Goal: Information Seeking & Learning: Learn about a topic

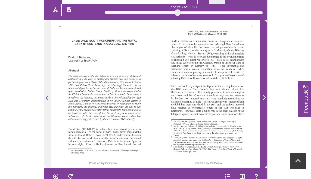
click at [264, 97] on icon "Next Page" at bounding box center [264, 97] width 3 height 5
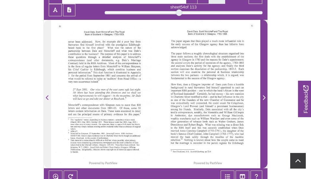
click at [264, 97] on icon "Next Page" at bounding box center [264, 97] width 3 height 5
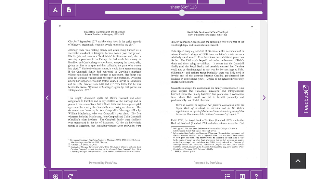
click at [48, 98] on icon "Previous Page" at bounding box center [47, 97] width 3 height 5
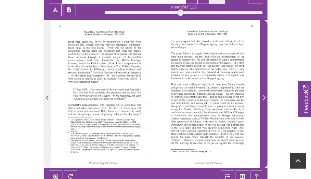
click at [264, 97] on icon "Next Page" at bounding box center [264, 97] width 3 height 5
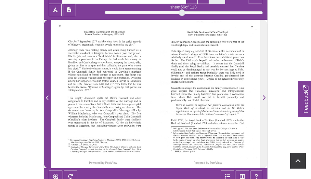
click at [47, 97] on icon "Previous Page" at bounding box center [47, 97] width 3 height 5
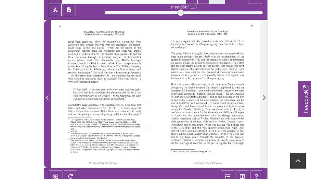
click at [47, 97] on icon "Previous Page" at bounding box center [47, 97] width 3 height 5
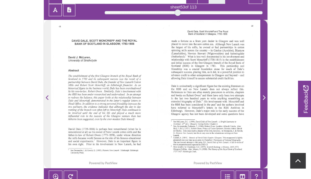
click at [263, 98] on icon "Next Page" at bounding box center [264, 97] width 3 height 5
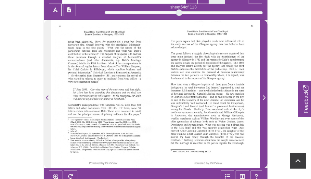
click at [264, 97] on icon "Next Page" at bounding box center [264, 97] width 3 height 5
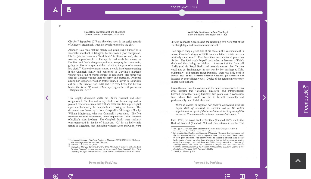
click at [264, 97] on icon "Next Page" at bounding box center [264, 97] width 3 height 5
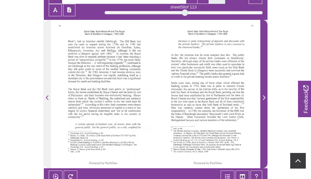
click at [264, 98] on icon "Next Page" at bounding box center [264, 97] width 3 height 5
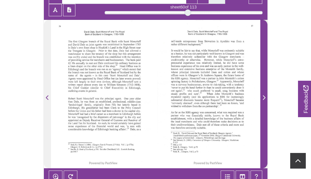
click at [263, 98] on icon "Next Page" at bounding box center [264, 97] width 3 height 5
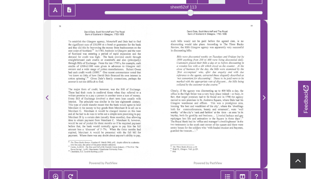
click at [265, 97] on icon "Next Page" at bounding box center [264, 97] width 3 height 5
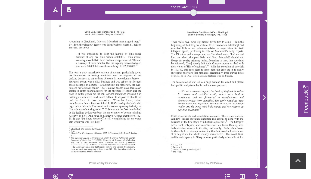
click at [265, 97] on icon "Next Page" at bounding box center [264, 97] width 3 height 5
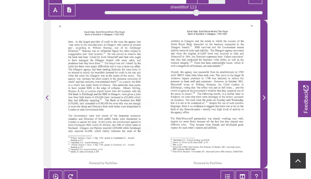
click at [265, 97] on span "Next Page" at bounding box center [264, 98] width 7 height 8
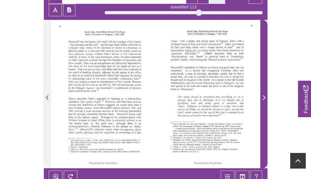
scroll to position [125, 0]
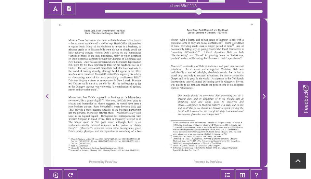
click at [265, 96] on icon "Next Page" at bounding box center [264, 96] width 3 height 5
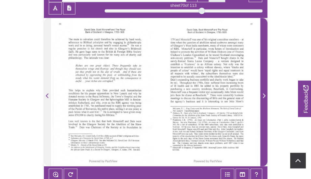
scroll to position [125, 0]
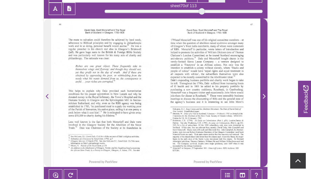
click at [263, 94] on icon "Next Page" at bounding box center [264, 96] width 3 height 5
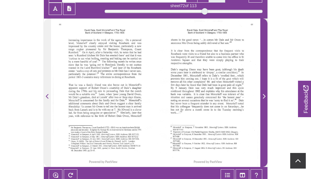
click at [263, 96] on icon "Next Page" at bounding box center [264, 96] width 3 height 5
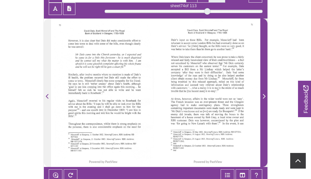
click at [263, 96] on icon "Next Page" at bounding box center [264, 96] width 3 height 5
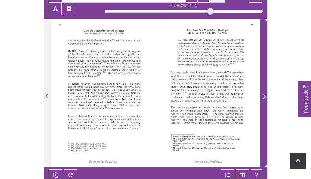
click at [263, 96] on icon "Next Page" at bounding box center [264, 96] width 3 height 5
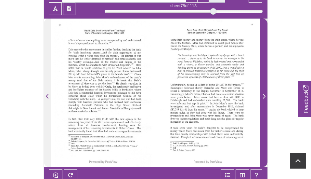
click at [263, 96] on icon "Next Page" at bounding box center [264, 96] width 3 height 5
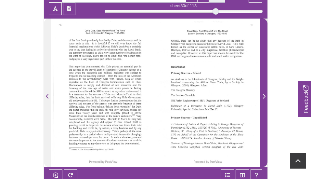
click at [263, 96] on icon "Next Page" at bounding box center [264, 96] width 3 height 5
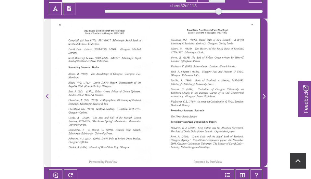
click at [265, 96] on icon "Next Page" at bounding box center [264, 96] width 3 height 5
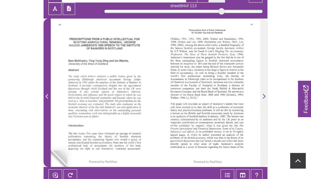
click at [49, 97] on span "Previous Page" at bounding box center [47, 97] width 7 height 8
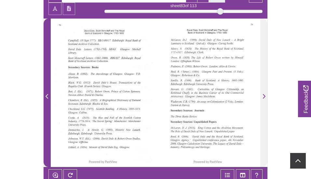
click at [49, 97] on span "Previous Page" at bounding box center [47, 97] width 7 height 8
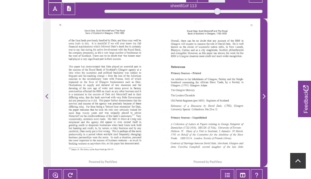
click at [265, 96] on icon "Next Page" at bounding box center [263, 96] width 3 height 5
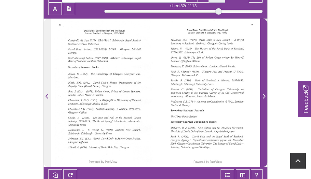
click at [263, 96] on icon "Next Page" at bounding box center [263, 96] width 3 height 5
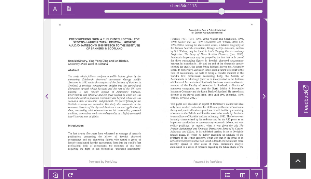
click at [263, 96] on icon "Next Page" at bounding box center [263, 96] width 3 height 5
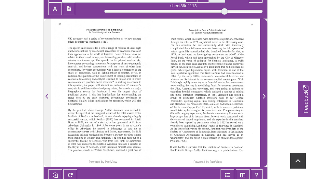
click at [263, 96] on icon "Next Page" at bounding box center [263, 96] width 3 height 5
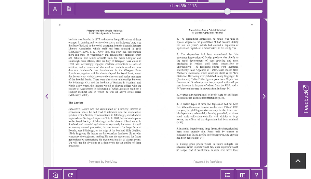
click at [263, 96] on icon "Next Page" at bounding box center [263, 96] width 3 height 5
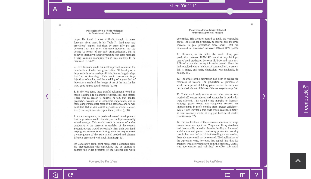
click at [263, 96] on icon "Next Page" at bounding box center [263, 96] width 3 height 5
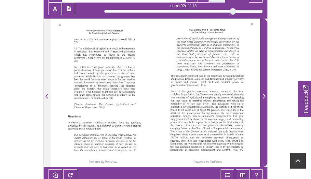
click at [263, 96] on icon "Next Page" at bounding box center [263, 96] width 3 height 5
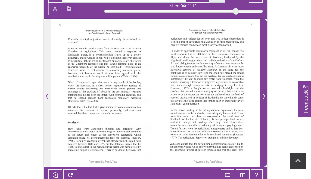
click at [263, 96] on icon "Next Page" at bounding box center [263, 96] width 3 height 5
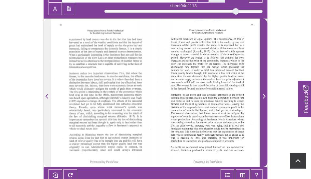
click at [263, 96] on icon "Next Page" at bounding box center [263, 96] width 3 height 5
click at [264, 96] on icon "Next Page" at bounding box center [263, 96] width 3 height 5
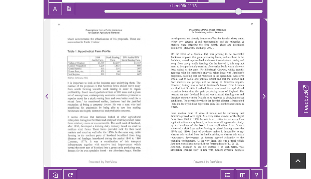
click at [264, 96] on icon "Next Page" at bounding box center [263, 96] width 3 height 5
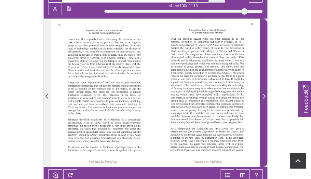
click at [264, 96] on icon "Next Page" at bounding box center [263, 96] width 3 height 5
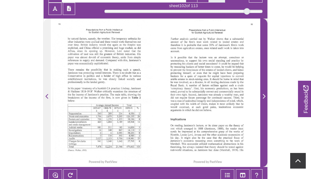
click at [264, 96] on icon "Next Page" at bounding box center [263, 96] width 3 height 5
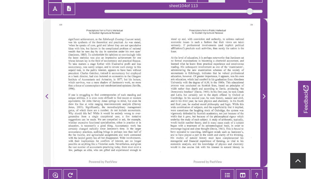
click at [264, 96] on icon "Next Page" at bounding box center [264, 96] width 3 height 5
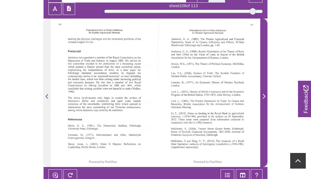
click at [266, 97] on span "Next Page" at bounding box center [264, 97] width 7 height 8
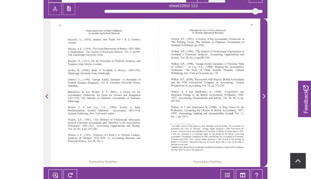
click at [266, 97] on span "Next Page" at bounding box center [264, 97] width 7 height 8
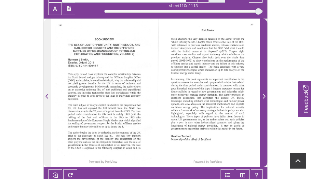
click at [264, 96] on icon "Next Page" at bounding box center [263, 96] width 3 height 5
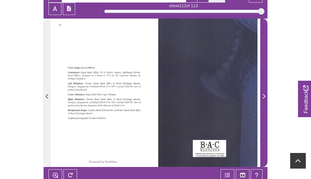
click at [264, 96] on icon "Next Page" at bounding box center [263, 96] width 3 height 5
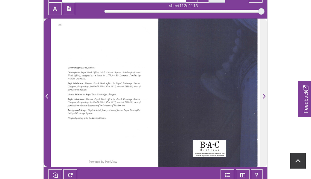
click at [47, 95] on icon "Previous Page" at bounding box center [47, 96] width 3 height 5
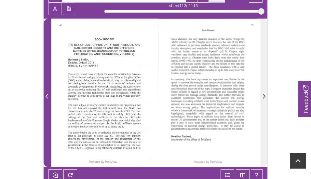
click at [47, 95] on icon "Previous Page" at bounding box center [47, 96] width 3 height 5
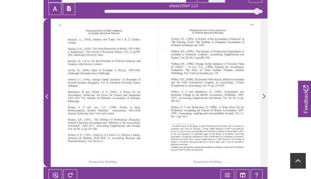
click at [47, 95] on icon "Previous Page" at bounding box center [47, 96] width 3 height 5
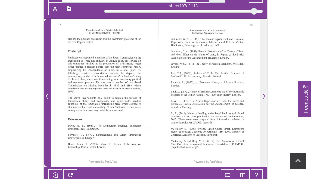
click at [47, 95] on icon "Previous Page" at bounding box center [47, 96] width 3 height 5
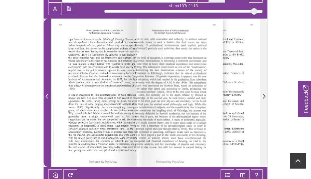
click at [47, 95] on icon "Previous Page" at bounding box center [47, 96] width 3 height 5
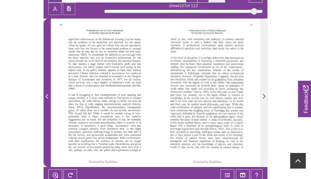
click at [47, 95] on icon "Previous Page" at bounding box center [47, 96] width 3 height 5
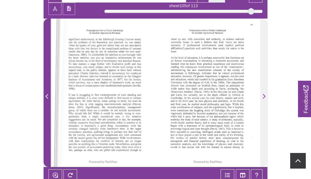
click at [47, 95] on icon "Previous Page" at bounding box center [47, 96] width 3 height 5
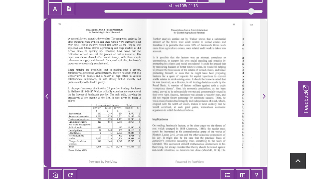
click at [47, 95] on icon "Previous Page" at bounding box center [47, 96] width 3 height 5
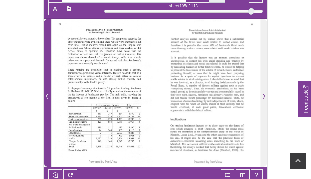
click at [47, 95] on icon "Previous Page" at bounding box center [47, 96] width 3 height 5
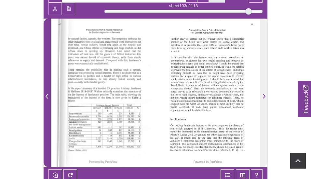
click at [47, 95] on icon "Previous Page" at bounding box center [47, 96] width 3 height 5
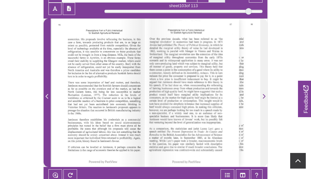
click at [47, 95] on icon "Previous Page" at bounding box center [47, 96] width 3 height 5
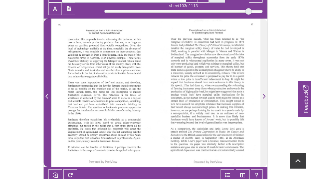
click at [47, 95] on icon "Previous Page" at bounding box center [47, 96] width 3 height 5
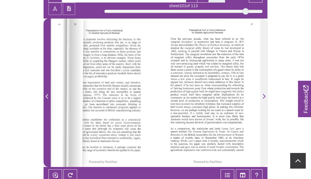
click at [47, 95] on icon "Previous Page" at bounding box center [47, 96] width 3 height 5
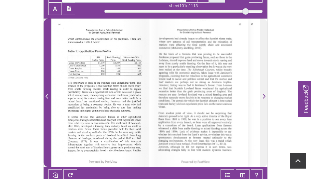
click at [47, 95] on icon "Previous Page" at bounding box center [47, 96] width 3 height 5
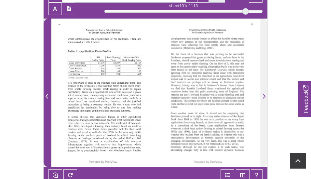
click at [47, 95] on icon "Previous Page" at bounding box center [47, 96] width 3 height 5
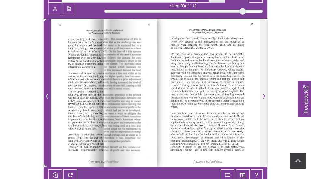
click at [47, 95] on icon "Previous Page" at bounding box center [47, 96] width 3 height 5
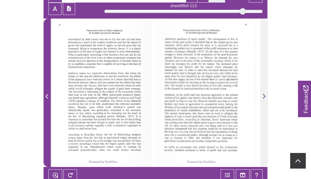
click at [47, 95] on icon "Previous Page" at bounding box center [47, 96] width 3 height 5
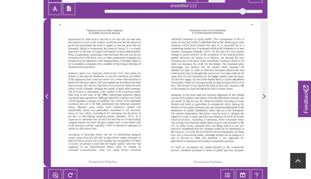
click at [47, 95] on icon "Previous Page" at bounding box center [47, 96] width 3 height 5
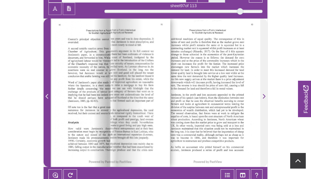
click at [47, 95] on icon "Previous Page" at bounding box center [47, 96] width 3 height 5
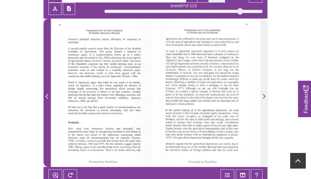
click at [47, 95] on icon "Previous Page" at bounding box center [47, 96] width 3 height 5
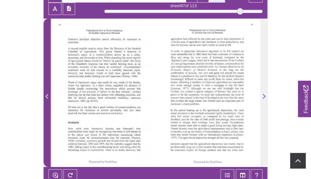
click at [47, 95] on icon "Previous Page" at bounding box center [47, 96] width 3 height 5
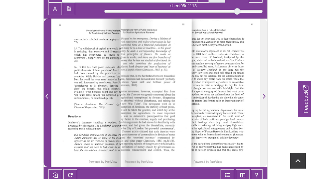
click at [47, 95] on icon "Previous Page" at bounding box center [47, 96] width 3 height 5
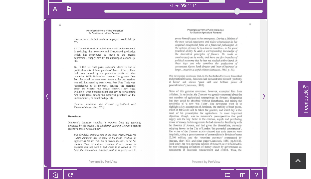
click at [47, 95] on icon "Previous Page" at bounding box center [47, 96] width 3 height 5
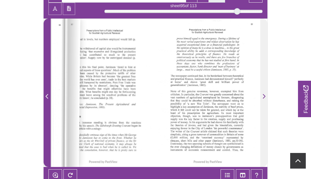
click at [47, 95] on icon "Previous Page" at bounding box center [47, 96] width 3 height 5
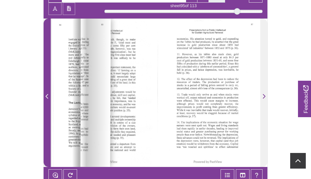
click at [47, 95] on icon "Previous Page" at bounding box center [47, 96] width 3 height 5
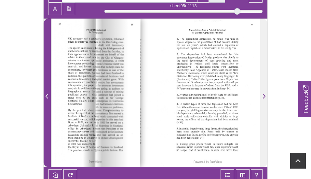
click at [47, 95] on icon "Previous Page" at bounding box center [47, 96] width 3 height 5
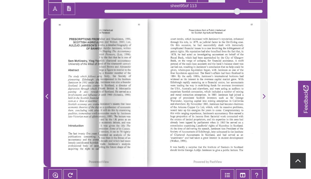
click at [47, 95] on icon "Previous Page" at bounding box center [47, 96] width 3 height 5
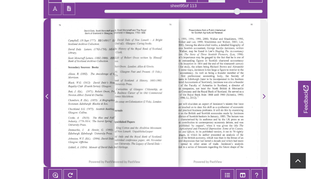
click at [47, 95] on icon "Previous Page" at bounding box center [47, 96] width 3 height 5
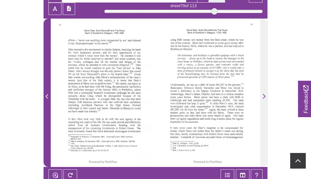
click at [47, 95] on icon "Previous Page" at bounding box center [47, 96] width 3 height 5
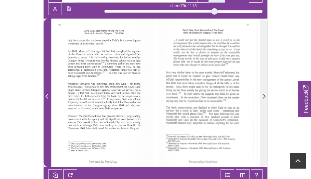
click at [47, 95] on icon "Previous Page" at bounding box center [47, 96] width 3 height 5
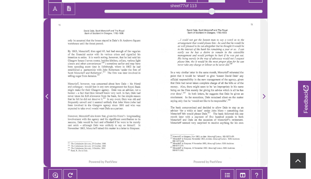
click at [47, 95] on icon "Previous Page" at bounding box center [47, 96] width 3 height 5
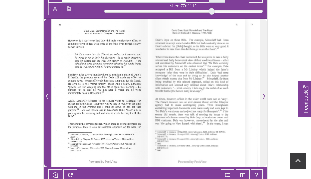
click at [47, 95] on icon "Previous Page" at bounding box center [47, 96] width 3 height 5
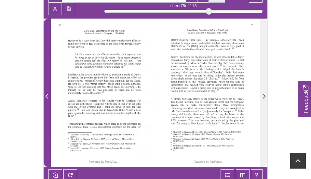
click at [47, 94] on icon "Previous Page" at bounding box center [47, 96] width 3 height 5
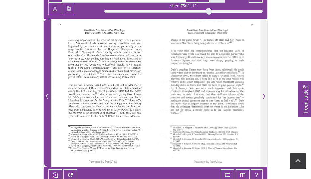
click at [47, 94] on icon "Previous Page" at bounding box center [47, 96] width 3 height 5
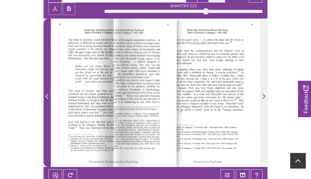
click at [47, 94] on icon "Previous Page" at bounding box center [47, 96] width 3 height 5
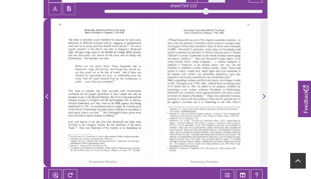
click at [47, 94] on icon "Previous Page" at bounding box center [47, 96] width 3 height 5
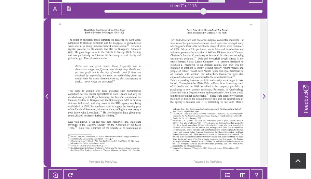
click at [47, 94] on icon "Previous Page" at bounding box center [47, 96] width 3 height 5
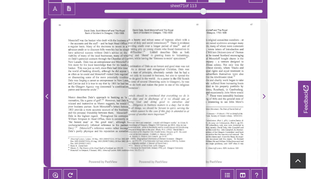
click at [47, 94] on icon "Previous Page" at bounding box center [47, 96] width 3 height 5
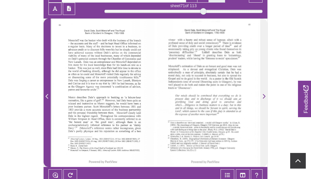
click at [47, 94] on icon "Previous Page" at bounding box center [47, 96] width 3 height 5
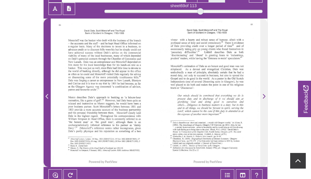
click at [47, 94] on icon "Previous Page" at bounding box center [47, 96] width 3 height 5
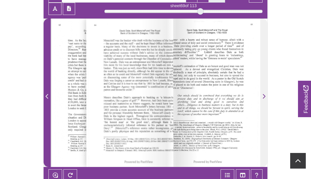
click at [47, 94] on icon "Previous Page" at bounding box center [47, 96] width 3 height 5
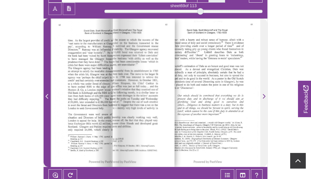
click at [47, 94] on icon "Previous Page" at bounding box center [47, 96] width 3 height 5
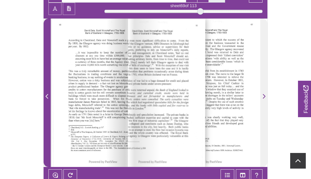
click at [47, 94] on icon "Previous Page" at bounding box center [47, 96] width 3 height 5
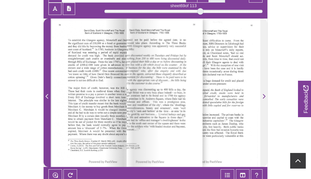
click at [47, 94] on icon "Previous Page" at bounding box center [47, 96] width 3 height 5
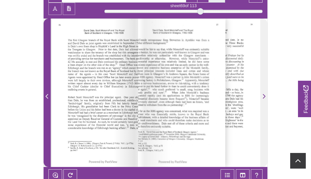
click at [47, 94] on icon "Previous Page" at bounding box center [47, 96] width 3 height 5
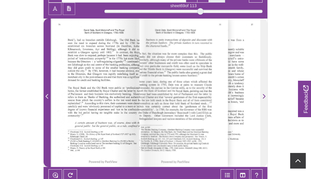
click at [47, 94] on icon "Previous Page" at bounding box center [47, 96] width 3 height 5
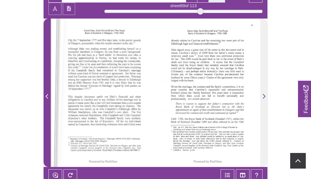
click at [47, 94] on icon "Previous Page" at bounding box center [47, 96] width 3 height 5
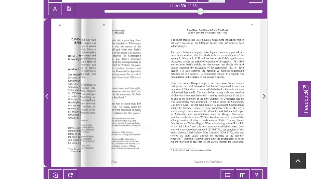
click at [47, 94] on icon "Previous Page" at bounding box center [47, 96] width 3 height 5
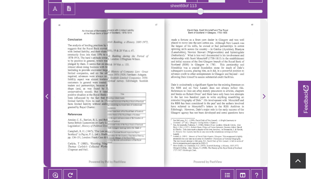
click at [47, 94] on icon "Previous Page" at bounding box center [47, 96] width 3 height 5
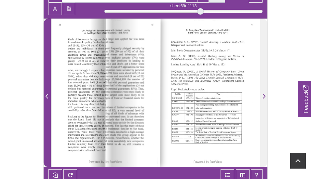
click at [47, 94] on icon "Previous Page" at bounding box center [47, 96] width 3 height 5
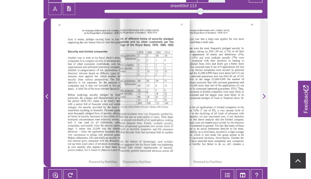
click at [47, 94] on icon "Previous Page" at bounding box center [47, 96] width 3 height 5
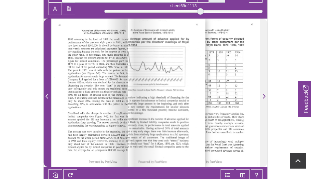
click at [47, 94] on icon "Previous Page" at bounding box center [47, 96] width 3 height 5
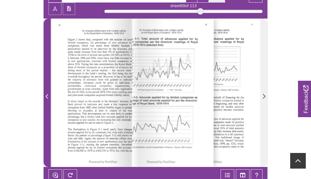
click at [47, 94] on icon "Previous Page" at bounding box center [47, 96] width 3 height 5
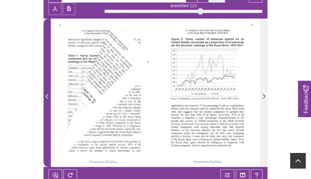
click at [47, 94] on icon "Previous Page" at bounding box center [47, 96] width 3 height 5
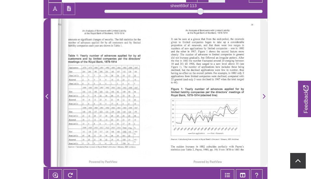
click at [47, 94] on icon "Previous Page" at bounding box center [47, 96] width 3 height 5
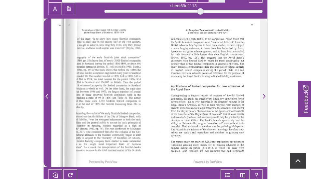
click at [47, 94] on icon "Previous Page" at bounding box center [47, 96] width 3 height 5
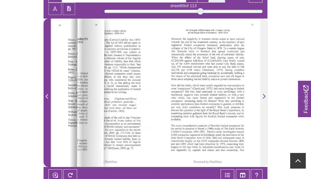
click at [47, 94] on icon "Previous Page" at bounding box center [47, 96] width 3 height 5
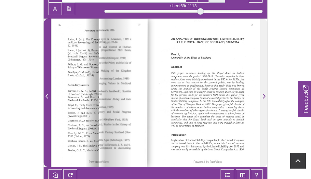
click at [47, 94] on icon "Previous Page" at bounding box center [47, 96] width 3 height 5
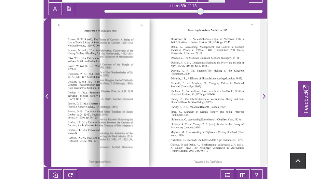
click at [47, 94] on icon "Previous Page" at bounding box center [47, 96] width 3 height 5
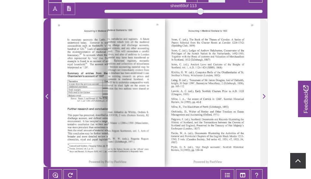
click at [47, 94] on icon "Previous Page" at bounding box center [47, 96] width 3 height 5
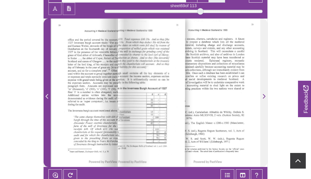
click at [47, 94] on icon "Previous Page" at bounding box center [47, 96] width 3 height 5
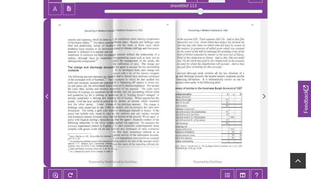
click at [47, 94] on icon "Previous Page" at bounding box center [47, 96] width 3 height 5
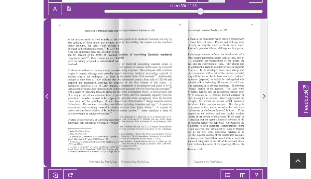
click at [47, 94] on icon "Previous Page" at bounding box center [47, 96] width 3 height 5
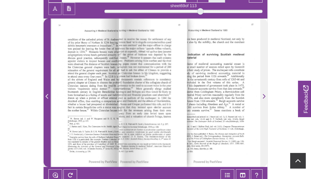
click at [47, 94] on icon "Previous Page" at bounding box center [47, 96] width 3 height 5
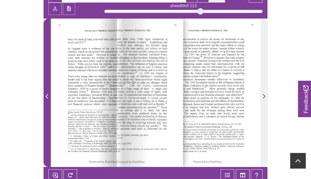
click at [47, 94] on icon "Previous Page" at bounding box center [47, 96] width 3 height 5
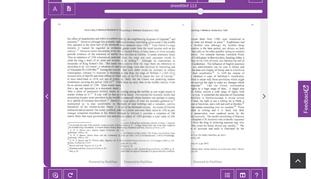
click at [47, 94] on icon "Previous Page" at bounding box center [47, 96] width 3 height 5
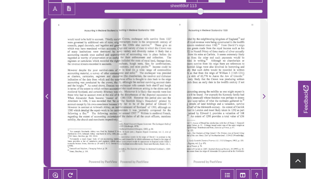
click at [47, 94] on icon "Previous Page" at bounding box center [47, 96] width 3 height 5
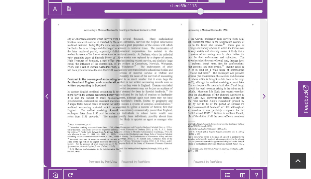
click at [47, 94] on icon "Previous Page" at bounding box center [47, 96] width 3 height 5
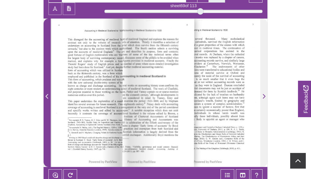
click at [47, 94] on icon "Previous Page" at bounding box center [47, 96] width 3 height 5
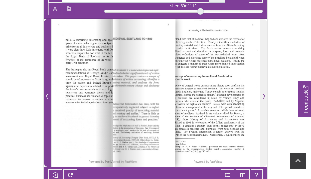
click at [47, 94] on icon "Previous Page" at bounding box center [47, 96] width 3 height 5
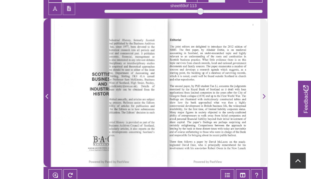
click at [47, 94] on icon "Previous Page" at bounding box center [47, 96] width 3 height 5
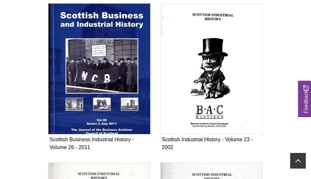
scroll to position [538, 0]
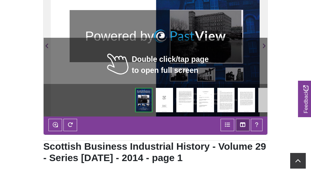
scroll to position [183, 0]
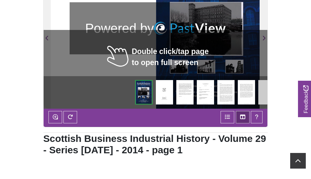
click at [207, 92] on img at bounding box center [205, 92] width 17 height 24
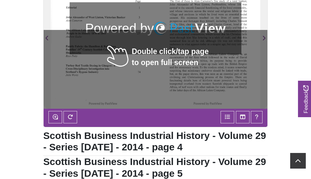
click at [118, 87] on div at bounding box center [103, 34] width 105 height 148
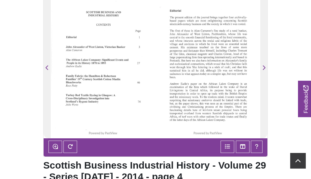
scroll to position [152, 0]
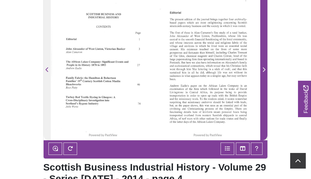
click at [264, 69] on icon "Next Page" at bounding box center [264, 69] width 3 height 5
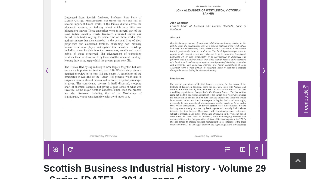
scroll to position [151, 0]
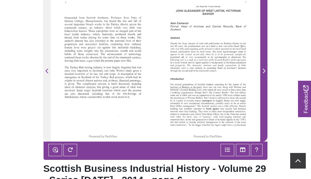
click at [263, 71] on icon "Next Page" at bounding box center [263, 70] width 3 height 5
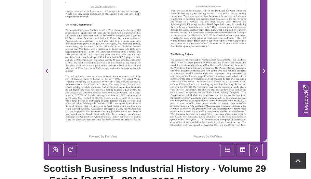
click at [265, 71] on icon "Next Page" at bounding box center [264, 71] width 3 height 5
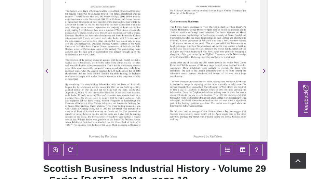
click at [203, 43] on div at bounding box center [207, 67] width 105 height 148
click at [203, 45] on div at bounding box center [207, 67] width 105 height 148
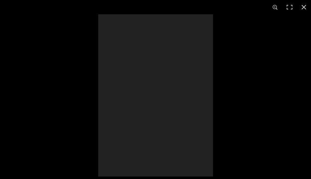
scroll to position [152, 0]
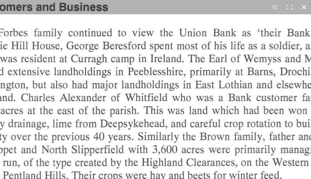
click at [183, 0] on html "Powered by PastView Menu Home" at bounding box center [155, 133] width 311 height 570
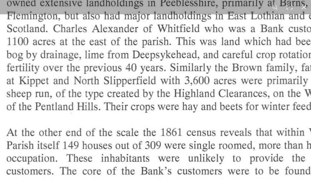
click at [214, 20] on img at bounding box center [184, 155] width 497 height 703
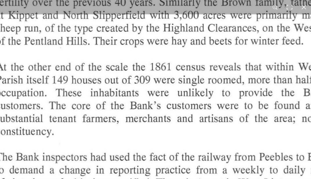
click at [183, 41] on img at bounding box center [173, 89] width 497 height 703
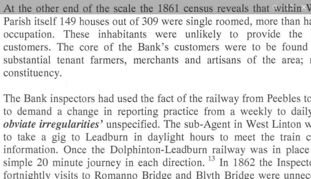
click at [206, 56] on img at bounding box center [181, 31] width 497 height 703
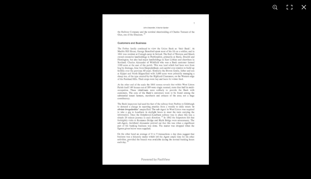
click at [102, 79] on img at bounding box center [155, 89] width 106 height 150
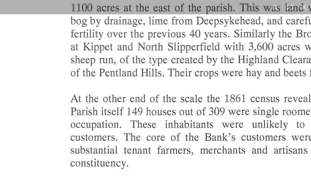
click at [106, 81] on img at bounding box center [248, 121] width 497 height 703
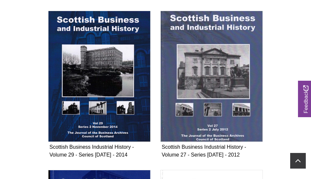
scroll to position [471, 0]
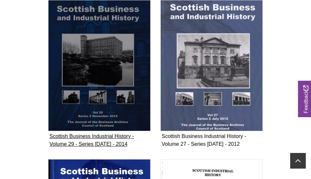
click at [112, 87] on img "Subcollection" at bounding box center [99, 65] width 102 height 131
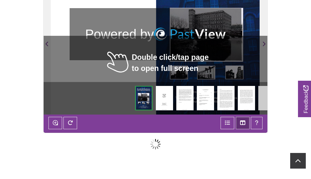
scroll to position [183, 0]
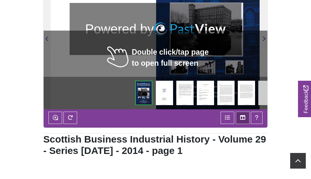
click at [245, 93] on img at bounding box center [246, 93] width 17 height 24
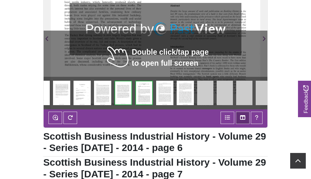
click at [113, 18] on div at bounding box center [103, 35] width 105 height 148
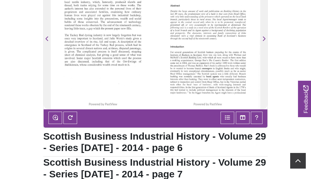
click at [198, 29] on div at bounding box center [207, 35] width 105 height 148
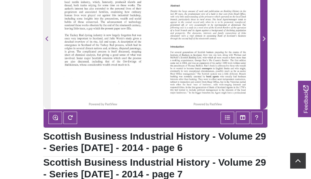
click at [263, 39] on icon "Next Page" at bounding box center [263, 38] width 3 height 5
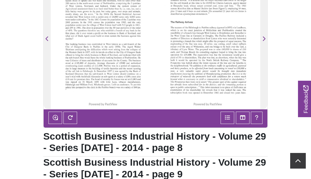
click at [213, 75] on div at bounding box center [207, 35] width 105 height 148
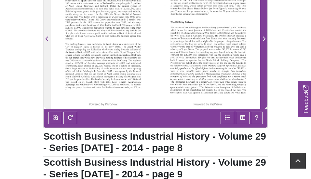
click at [265, 38] on icon "Next Page" at bounding box center [264, 38] width 3 height 5
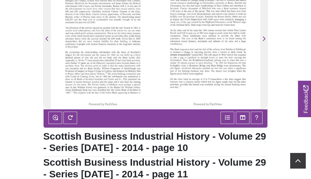
drag, startPoint x: 78, startPoint y: 39, endPoint x: 82, endPoint y: 55, distance: 16.5
click at [82, 55] on div at bounding box center [103, 35] width 105 height 148
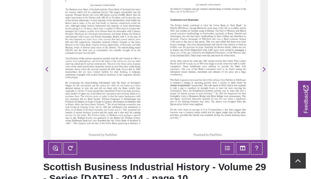
scroll to position [161, 0]
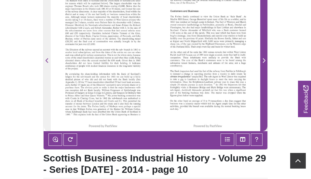
click at [263, 60] on icon "Next Page" at bounding box center [263, 60] width 3 height 5
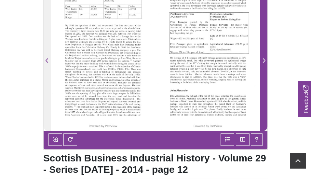
click at [261, 61] on span "Next Page" at bounding box center [264, 61] width 7 height 8
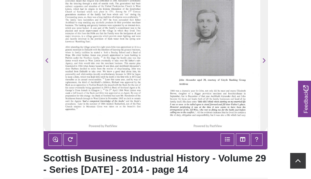
drag, startPoint x: 77, startPoint y: 25, endPoint x: 77, endPoint y: 30, distance: 5.2
click at [77, 30] on div at bounding box center [103, 57] width 105 height 148
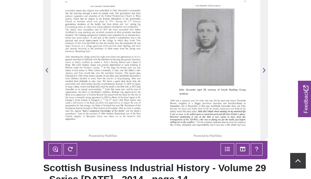
scroll to position [142, 0]
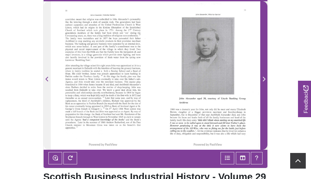
click at [262, 79] on icon "Next Page" at bounding box center [263, 78] width 3 height 5
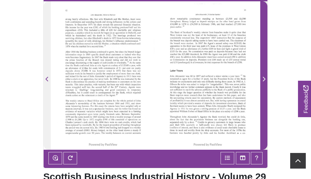
click at [265, 80] on icon "Next Page" at bounding box center [263, 78] width 3 height 5
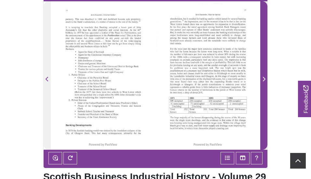
click at [263, 79] on icon "Next Page" at bounding box center [263, 78] width 3 height 5
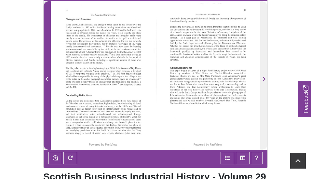
click at [47, 80] on icon "Previous Page" at bounding box center [47, 79] width 3 height 5
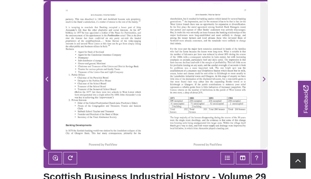
click at [47, 80] on icon "Previous Page" at bounding box center [47, 79] width 3 height 5
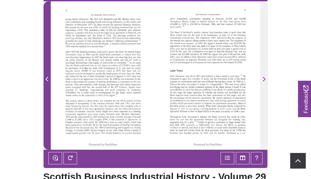
click at [47, 80] on icon "Previous Page" at bounding box center [47, 79] width 3 height 5
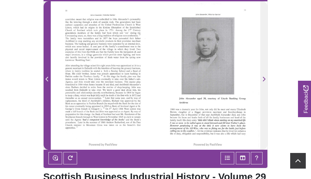
click at [47, 80] on icon "Previous Page" at bounding box center [47, 79] width 3 height 5
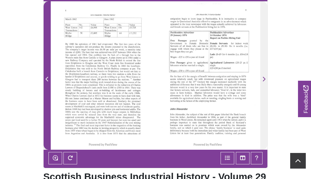
click at [47, 80] on icon "Previous Page" at bounding box center [47, 79] width 3 height 5
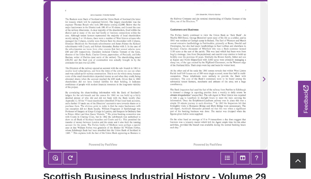
click at [47, 80] on icon "Previous Page" at bounding box center [47, 78] width 3 height 5
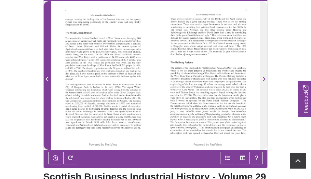
click at [47, 80] on icon "Previous Page" at bounding box center [47, 78] width 3 height 5
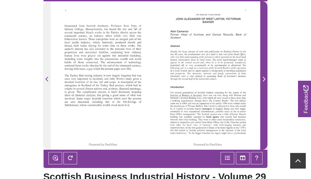
click at [263, 78] on icon "Next Page" at bounding box center [263, 78] width 3 height 5
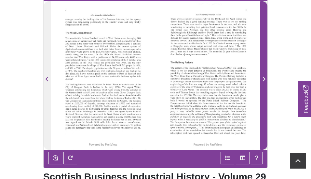
click at [264, 79] on icon "Next Page" at bounding box center [264, 79] width 3 height 5
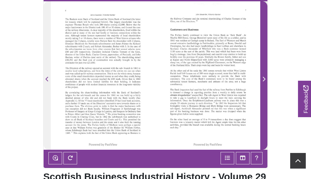
click at [264, 79] on icon "Next Page" at bounding box center [263, 78] width 3 height 5
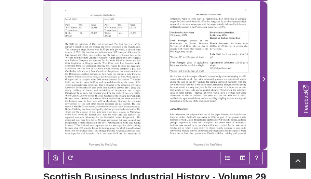
click at [263, 79] on icon "Next Page" at bounding box center [263, 78] width 3 height 5
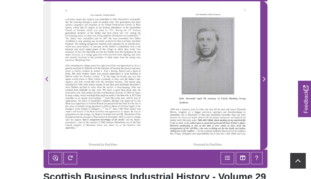
click at [262, 78] on icon "Next Page" at bounding box center [263, 78] width 3 height 5
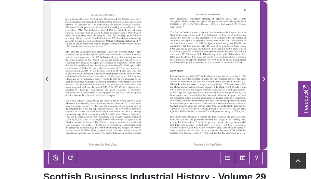
click at [262, 78] on icon "Next Page" at bounding box center [263, 78] width 3 height 5
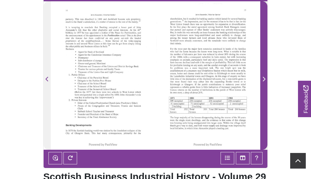
click at [262, 78] on icon "Next Page" at bounding box center [263, 78] width 3 height 5
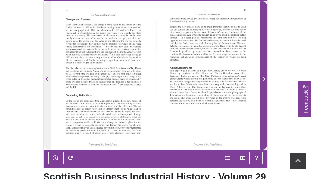
click at [264, 79] on icon "Next Page" at bounding box center [263, 78] width 3 height 5
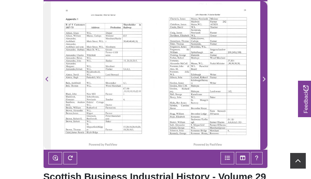
click at [264, 78] on icon "Next Page" at bounding box center [263, 78] width 3 height 5
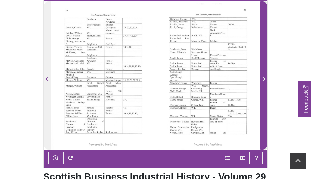
click at [264, 78] on icon "Next Page" at bounding box center [263, 78] width 3 height 5
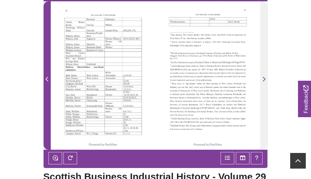
click at [46, 78] on icon "Previous Page" at bounding box center [47, 79] width 3 height 5
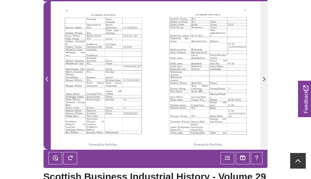
click at [46, 78] on icon "Previous Page" at bounding box center [47, 79] width 3 height 5
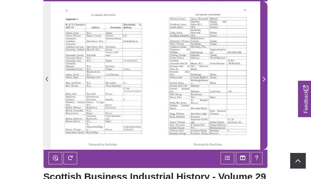
click at [263, 79] on icon "Next Page" at bounding box center [263, 78] width 3 height 5
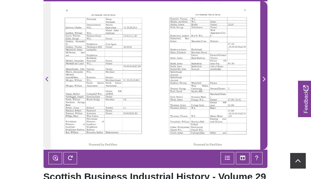
click at [263, 78] on icon "Next Page" at bounding box center [263, 78] width 3 height 5
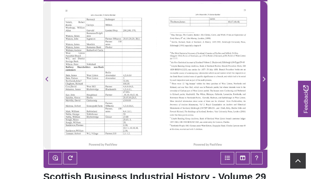
click at [263, 78] on icon "Next Page" at bounding box center [263, 78] width 3 height 5
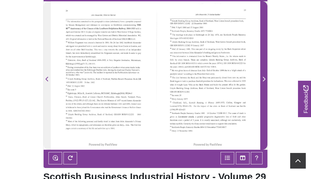
click at [263, 78] on icon "Next Page" at bounding box center [263, 78] width 3 height 5
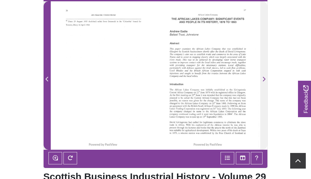
click at [48, 76] on icon "Previous Page" at bounding box center [47, 78] width 3 height 5
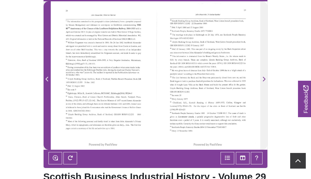
click at [48, 76] on icon "Previous Page" at bounding box center [47, 78] width 3 height 5
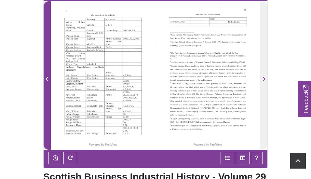
click at [48, 76] on icon "Previous Page" at bounding box center [47, 78] width 3 height 5
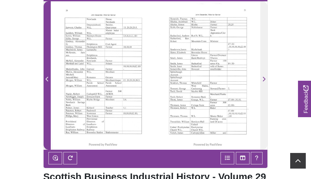
click at [48, 76] on icon "Previous Page" at bounding box center [47, 78] width 3 height 5
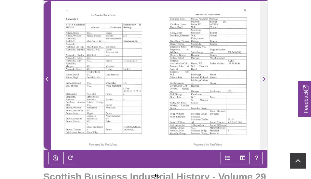
click at [48, 76] on icon "Previous Page" at bounding box center [47, 78] width 3 height 5
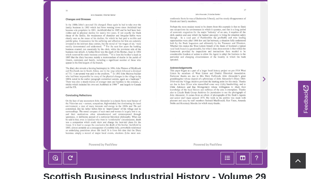
click at [48, 76] on icon "Previous Page" at bounding box center [47, 78] width 3 height 5
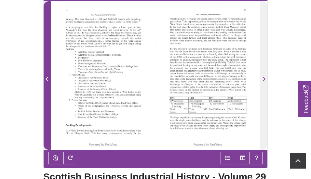
click at [48, 76] on icon "Previous Page" at bounding box center [47, 78] width 3 height 5
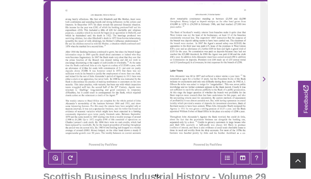
click at [48, 76] on icon "Previous Page" at bounding box center [47, 78] width 3 height 5
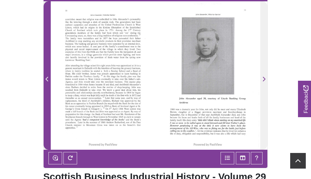
click at [48, 76] on icon "Previous Page" at bounding box center [47, 78] width 3 height 5
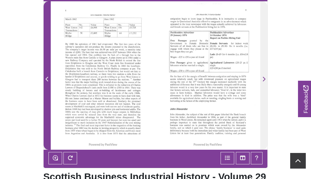
click at [48, 76] on icon "Previous Page" at bounding box center [47, 78] width 3 height 5
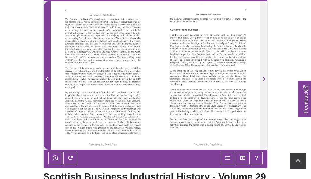
click at [48, 76] on icon "Previous Page" at bounding box center [47, 78] width 3 height 5
